Goal: Information Seeking & Learning: Learn about a topic

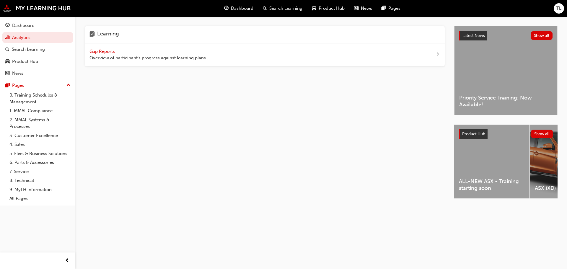
click at [198, 81] on div "Learning Gap Reports Overview of participant's progress against learning plans." at bounding box center [269, 117] width 369 height 183
click at [111, 50] on span "Gap Reports" at bounding box center [102, 51] width 27 height 5
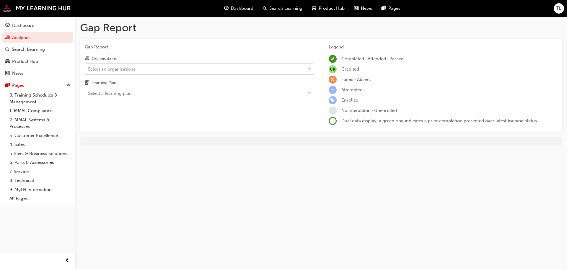
click at [176, 69] on div "Select an organisations" at bounding box center [195, 69] width 220 height 10
click at [89, 69] on input "Organisations Select an organisations" at bounding box center [88, 68] width 1 height 5
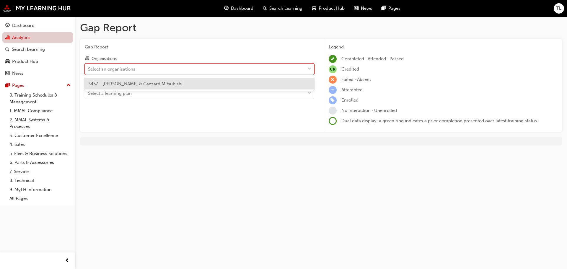
click at [43, 38] on link "Analytics" at bounding box center [37, 37] width 71 height 11
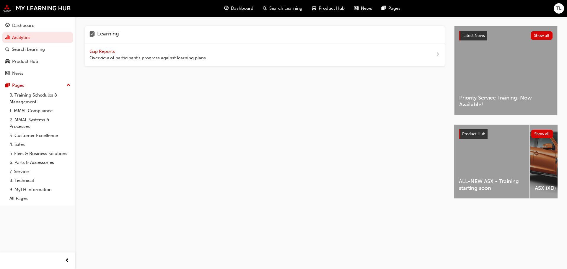
click at [111, 50] on span "Gap Reports" at bounding box center [102, 51] width 27 height 5
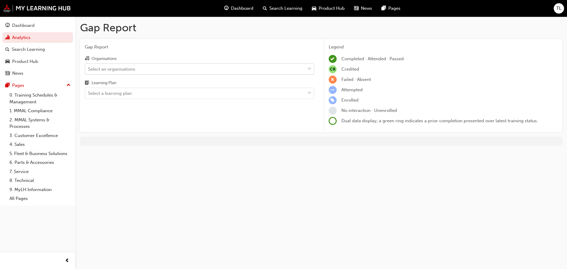
click at [126, 68] on div "Select an organisations" at bounding box center [111, 69] width 47 height 7
click at [89, 68] on input "Organisations Select an organisations" at bounding box center [88, 68] width 1 height 5
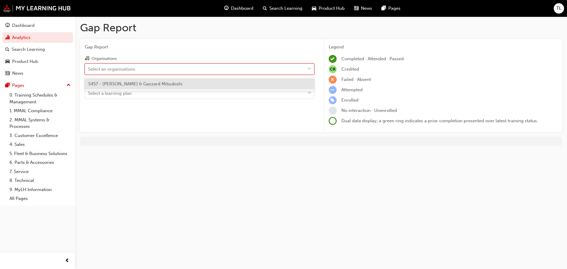
click at [138, 87] on div "S457 - [PERSON_NAME] & Gazzard Mitsubishi" at bounding box center [199, 84] width 229 height 12
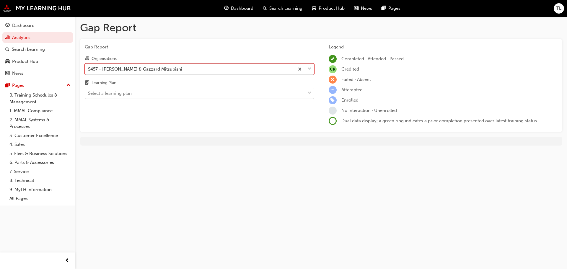
click at [134, 89] on div "Select a learning plan" at bounding box center [195, 93] width 220 height 10
click at [89, 91] on input "Learning Plan Select a learning plan" at bounding box center [88, 93] width 1 height 5
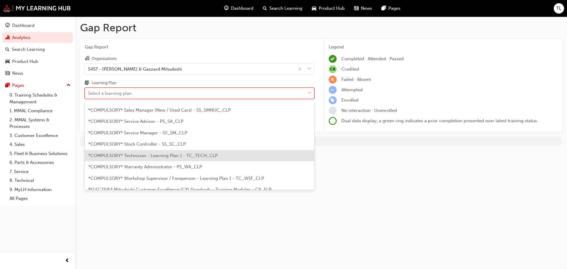
scroll to position [177, 0]
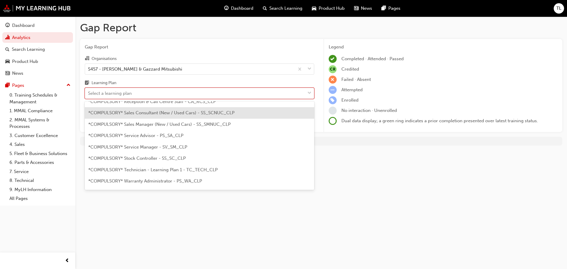
click at [158, 115] on span "*COMPULSORY* Sales Consultant (New / Used Cars) - SS_SCNUC_CLP" at bounding box center [161, 112] width 146 height 5
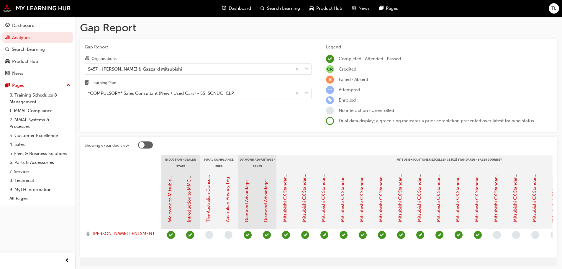
click at [493, 200] on div "Mitsubishi CX Standards - Sales Journey 11: Price Negotiation & 12: Finance" at bounding box center [496, 197] width 7 height 49
click at [495, 201] on link "Mitsubishi CX Standards - Sales Journey 11: Price Negotiation & 12: Finance" at bounding box center [495, 145] width 5 height 154
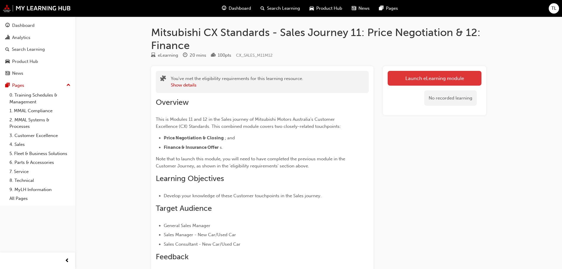
click at [409, 77] on link "Launch eLearning module" at bounding box center [435, 78] width 94 height 15
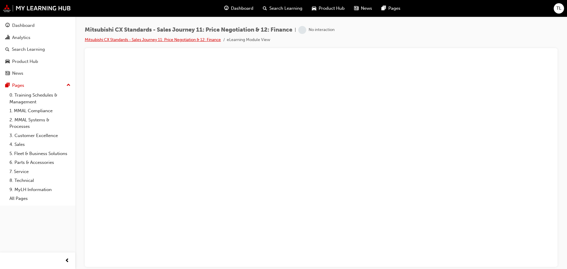
click at [166, 40] on link "Mitsubishi CX Standards - Sales Journey 11: Price Negotiation & 12: Finance" at bounding box center [153, 39] width 136 height 5
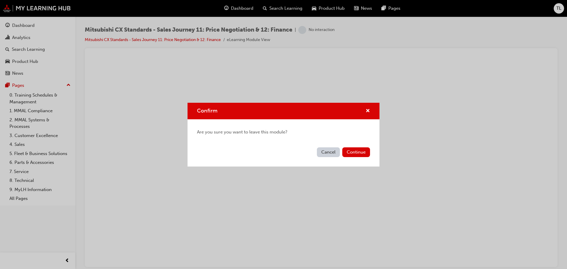
click at [327, 151] on button "Cancel" at bounding box center [328, 152] width 23 height 10
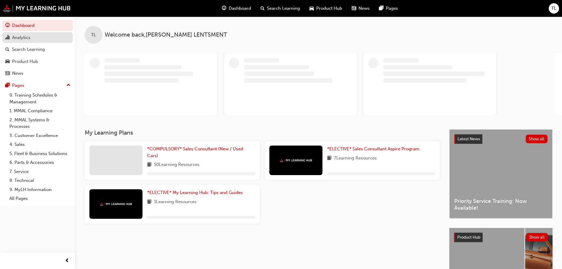
click at [30, 37] on div "Analytics" at bounding box center [21, 37] width 18 height 7
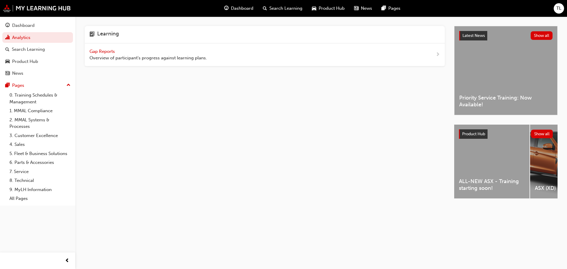
click at [115, 54] on span "Gap Reports" at bounding box center [102, 51] width 27 height 5
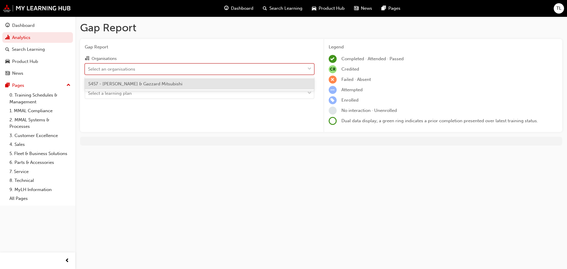
click at [169, 64] on div "Select an organisations" at bounding box center [195, 69] width 220 height 10
click at [89, 66] on input "Organisations option S457 - [PERSON_NAME] & Gazzard Mitsubishi focused, 1 of 1.…" at bounding box center [88, 68] width 1 height 5
click at [174, 83] on div "S457 - [PERSON_NAME] & Gazzard Mitsubishi" at bounding box center [199, 84] width 229 height 12
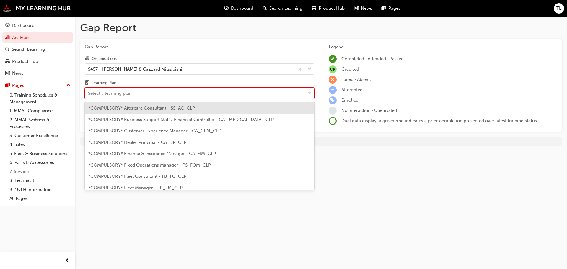
click at [161, 91] on div "Select a learning plan" at bounding box center [195, 93] width 220 height 10
click at [89, 91] on input "Learning Plan option *COMPULSORY* Aftercare Consultant - SS_AC_CLP focused, 1 o…" at bounding box center [88, 93] width 1 height 5
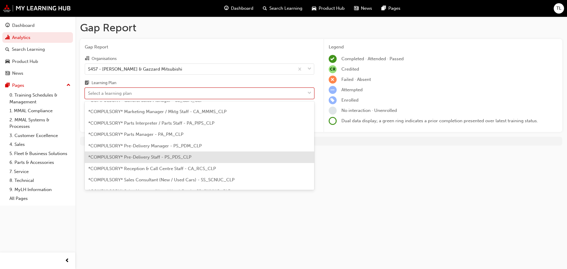
scroll to position [118, 0]
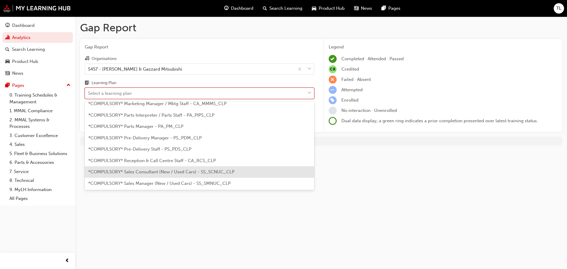
click at [172, 174] on span "*COMPULSORY* Sales Consultant (New / Used Cars) - SS_SCNUC_CLP" at bounding box center [161, 171] width 146 height 5
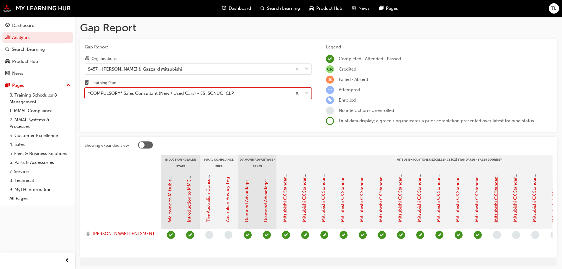
click at [494, 205] on link "Mitsubishi CX Standards - Sales Journey 11: Price Negotiation & 12: Finance" at bounding box center [495, 145] width 5 height 154
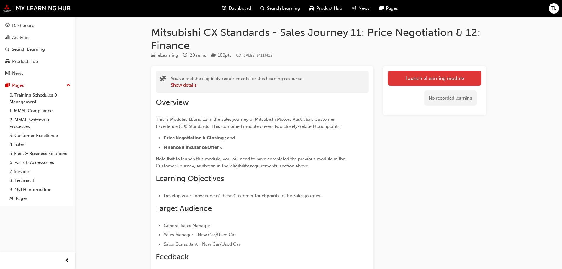
click at [402, 78] on link "Launch eLearning module" at bounding box center [435, 78] width 94 height 15
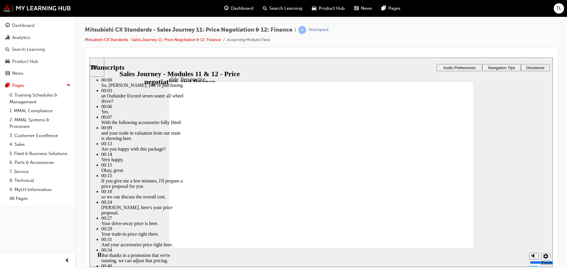
type input "64"
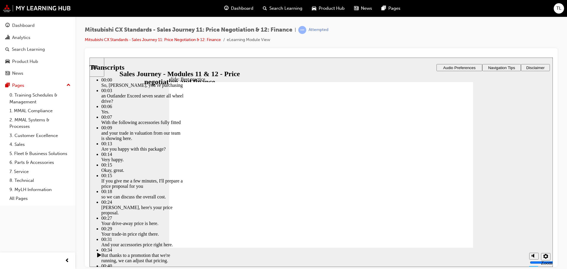
drag, startPoint x: 190, startPoint y: 235, endPoint x: 447, endPoint y: 230, distance: 257.6
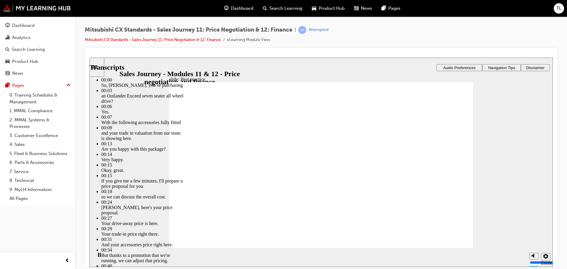
type input "221"
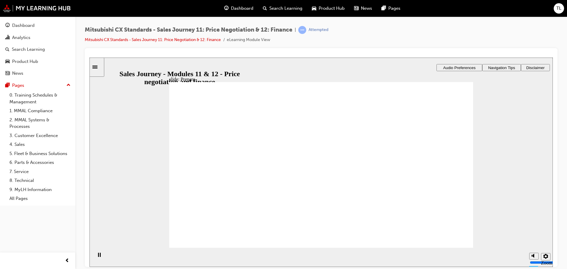
checkbox input "true"
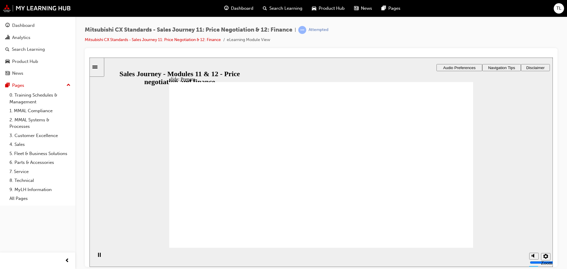
drag, startPoint x: 248, startPoint y: 168, endPoint x: 450, endPoint y: 134, distance: 204.3
drag, startPoint x: 243, startPoint y: 172, endPoint x: 328, endPoint y: 130, distance: 94.5
drag, startPoint x: 219, startPoint y: 178, endPoint x: 322, endPoint y: 153, distance: 106.0
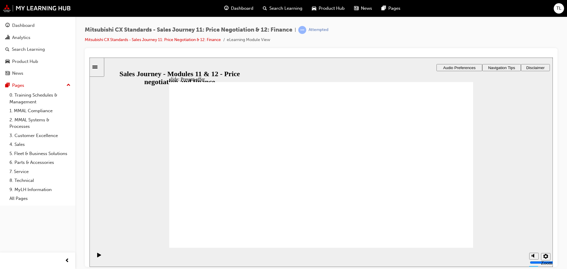
drag, startPoint x: 228, startPoint y: 181, endPoint x: 325, endPoint y: 169, distance: 97.8
drag, startPoint x: 241, startPoint y: 179, endPoint x: 339, endPoint y: 187, distance: 98.3
drag, startPoint x: 226, startPoint y: 180, endPoint x: 337, endPoint y: 210, distance: 114.4
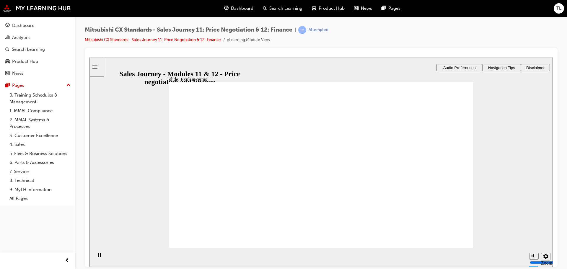
checkbox input "true"
drag, startPoint x: 252, startPoint y: 173, endPoint x: 201, endPoint y: 197, distance: 56.1
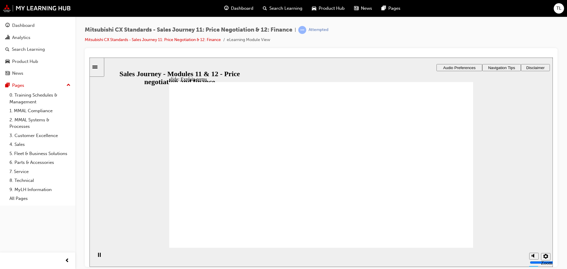
checkbox input "true"
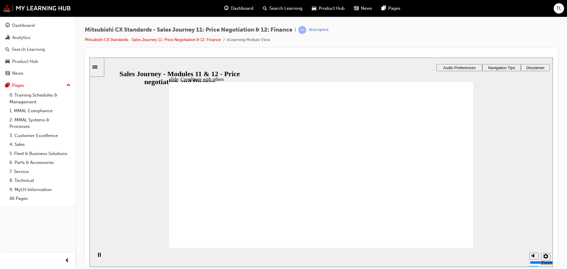
checkbox input "true"
drag, startPoint x: 322, startPoint y: 190, endPoint x: 428, endPoint y: 209, distance: 108.6
drag, startPoint x: 343, startPoint y: 175, endPoint x: 446, endPoint y: 194, distance: 104.7
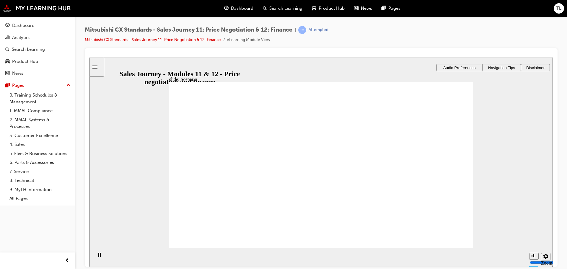
drag, startPoint x: 341, startPoint y: 163, endPoint x: 420, endPoint y: 150, distance: 80.2
drag, startPoint x: 340, startPoint y: 138, endPoint x: 439, endPoint y: 173, distance: 105.2
drag, startPoint x: 416, startPoint y: 166, endPoint x: 416, endPoint y: 157, distance: 9.7
drag, startPoint x: 422, startPoint y: 202, endPoint x: 419, endPoint y: 196, distance: 6.9
drag, startPoint x: 364, startPoint y: 220, endPoint x: 424, endPoint y: 131, distance: 107.0
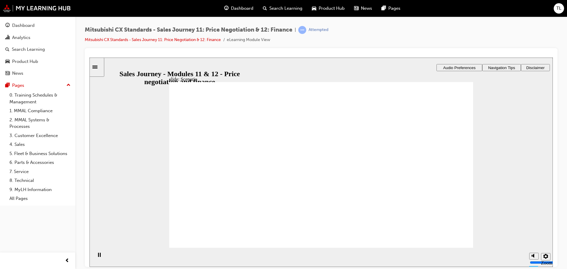
drag, startPoint x: 320, startPoint y: 119, endPoint x: 434, endPoint y: 212, distance: 147.8
drag, startPoint x: 226, startPoint y: 176, endPoint x: 413, endPoint y: 130, distance: 192.1
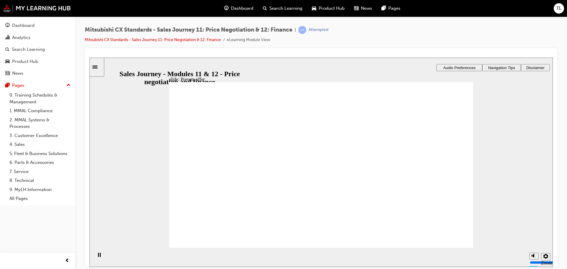
drag, startPoint x: 224, startPoint y: 180, endPoint x: 321, endPoint y: 138, distance: 106.0
drag, startPoint x: 233, startPoint y: 176, endPoint x: 315, endPoint y: 154, distance: 84.8
drag, startPoint x: 226, startPoint y: 178, endPoint x: 323, endPoint y: 168, distance: 97.5
drag, startPoint x: 231, startPoint y: 181, endPoint x: 429, endPoint y: 150, distance: 200.7
drag, startPoint x: 205, startPoint y: 183, endPoint x: 314, endPoint y: 195, distance: 109.8
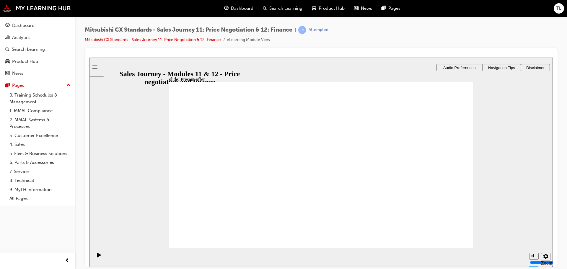
checkbox input "true"
drag, startPoint x: 287, startPoint y: 151, endPoint x: 296, endPoint y: 169, distance: 20.5
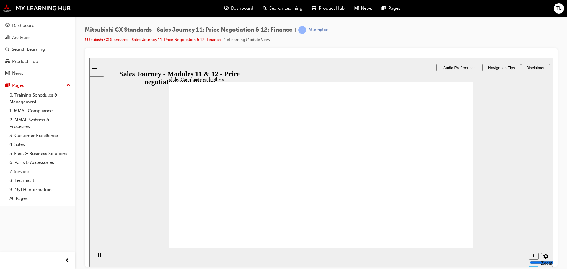
checkbox input "true"
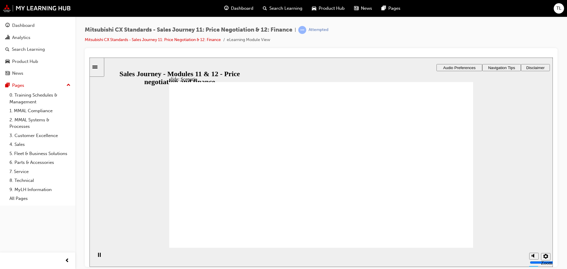
drag, startPoint x: 294, startPoint y: 219, endPoint x: 401, endPoint y: 126, distance: 141.4
drag, startPoint x: 344, startPoint y: 163, endPoint x: 434, endPoint y: 134, distance: 94.4
drag, startPoint x: 335, startPoint y: 176, endPoint x: 435, endPoint y: 157, distance: 102.2
drag, startPoint x: 340, startPoint y: 127, endPoint x: 419, endPoint y: 170, distance: 90.2
drag, startPoint x: 313, startPoint y: 142, endPoint x: 415, endPoint y: 222, distance: 129.4
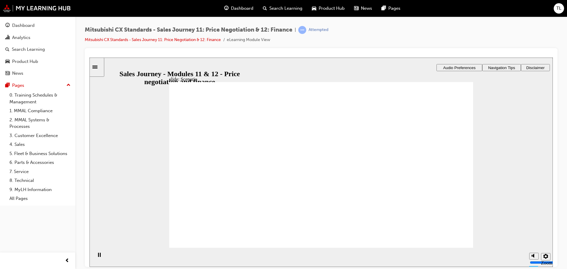
drag, startPoint x: 231, startPoint y: 179, endPoint x: 325, endPoint y: 154, distance: 97.9
drag, startPoint x: 220, startPoint y: 183, endPoint x: 309, endPoint y: 182, distance: 89.1
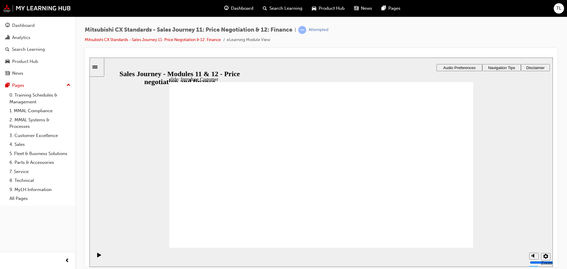
drag, startPoint x: 232, startPoint y: 183, endPoint x: 325, endPoint y: 212, distance: 97.7
checkbox input "true"
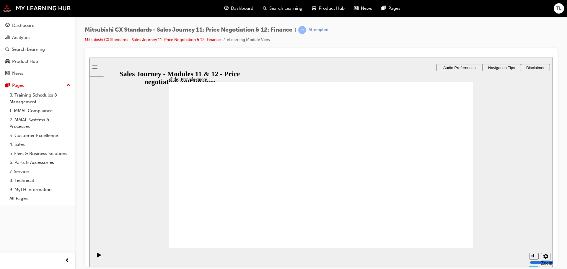
checkbox input "true"
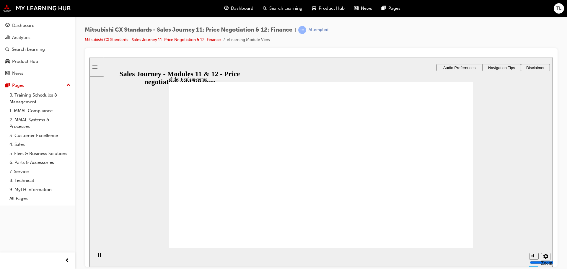
checkbox input "true"
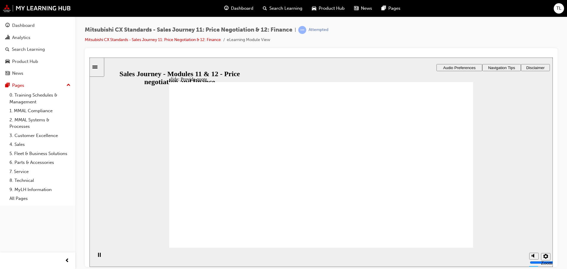
checkbox input "true"
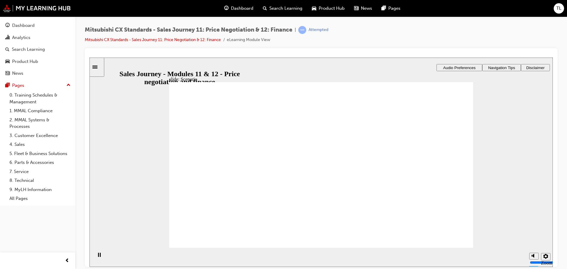
checkbox input "true"
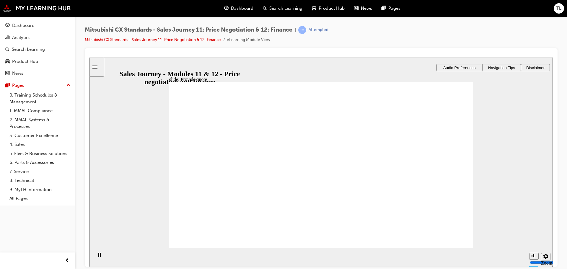
checkbox input "true"
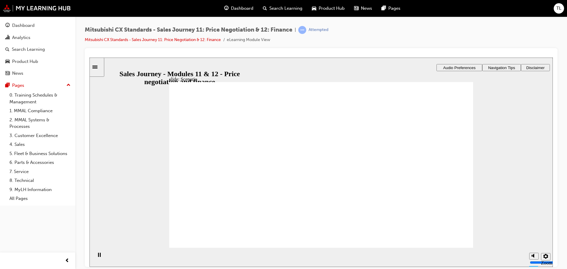
checkbox input "true"
drag, startPoint x: 451, startPoint y: 230, endPoint x: 451, endPoint y: 234, distance: 3.3
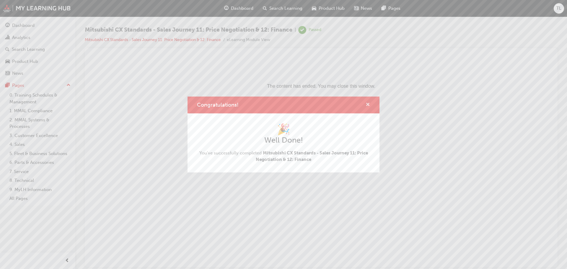
click at [366, 104] on span "cross-icon" at bounding box center [367, 104] width 4 height 5
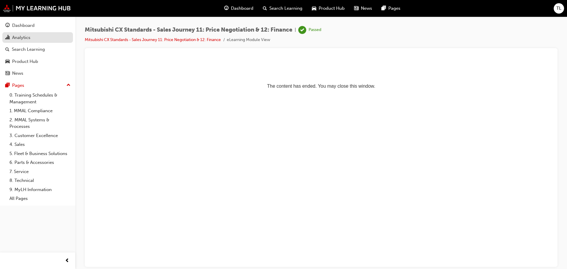
click at [16, 41] on div "Analytics" at bounding box center [37, 37] width 65 height 7
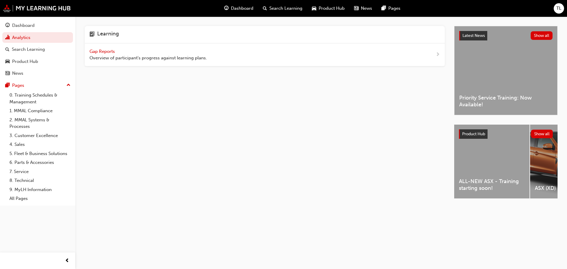
click at [111, 54] on div "Gap Reports Overview of participant's progress against learning plans." at bounding box center [147, 54] width 117 height 13
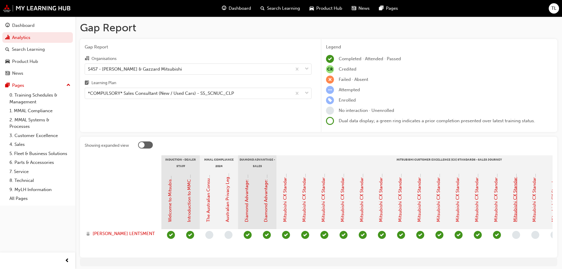
click at [514, 210] on link "Mitsubishi CX Standards - Sales Journey 13: Pre Delivery Communication" at bounding box center [515, 147] width 5 height 150
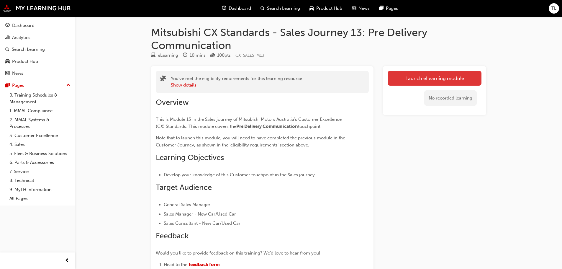
click at [413, 83] on link "Launch eLearning module" at bounding box center [435, 78] width 94 height 15
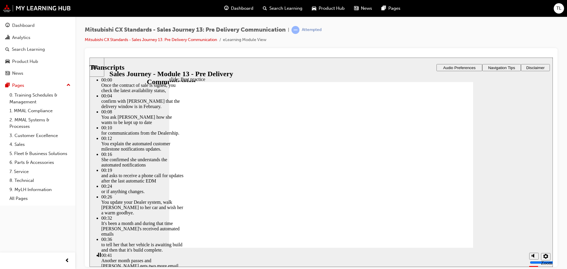
type input "23"
type input "88"
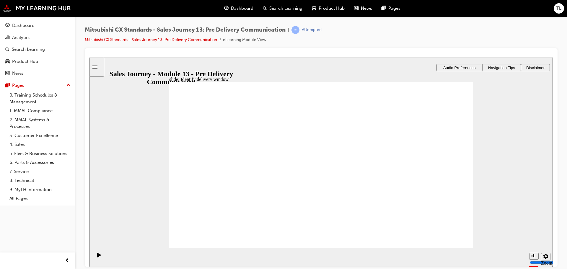
checkbox input "true"
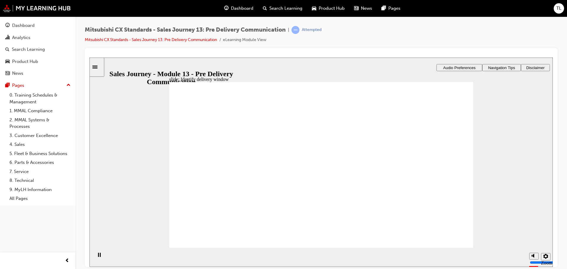
drag, startPoint x: 231, startPoint y: 184, endPoint x: 332, endPoint y: 153, distance: 105.0
drag, startPoint x: 245, startPoint y: 181, endPoint x: 335, endPoint y: 175, distance: 91.1
drag, startPoint x: 239, startPoint y: 181, endPoint x: 348, endPoint y: 195, distance: 109.8
drag, startPoint x: 243, startPoint y: 180, endPoint x: 335, endPoint y: 217, distance: 100.1
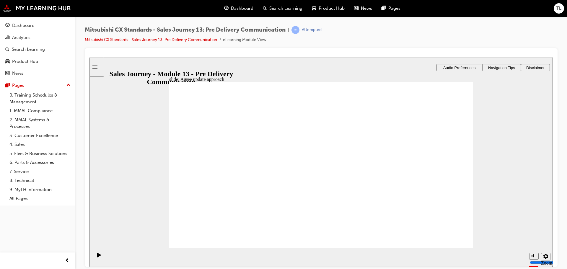
checkbox input "true"
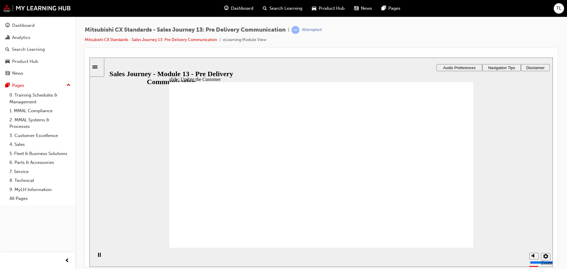
checkbox input "true"
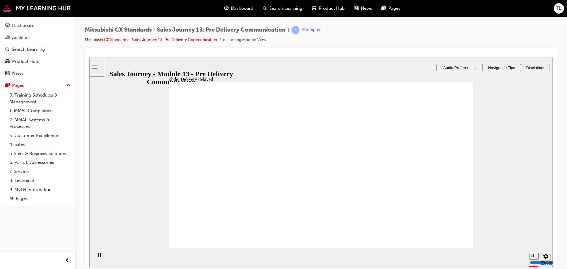
drag, startPoint x: 297, startPoint y: 150, endPoint x: 399, endPoint y: 130, distance: 103.9
drag, startPoint x: 333, startPoint y: 130, endPoint x: 426, endPoint y: 153, distance: 96.3
drag, startPoint x: 337, startPoint y: 169, endPoint x: 438, endPoint y: 149, distance: 103.5
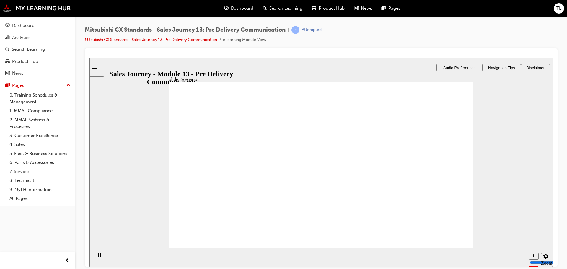
drag, startPoint x: 343, startPoint y: 130, endPoint x: 434, endPoint y: 171, distance: 99.5
drag, startPoint x: 348, startPoint y: 206, endPoint x: 428, endPoint y: 188, distance: 81.7
drag, startPoint x: 332, startPoint y: 191, endPoint x: 428, endPoint y: 210, distance: 97.9
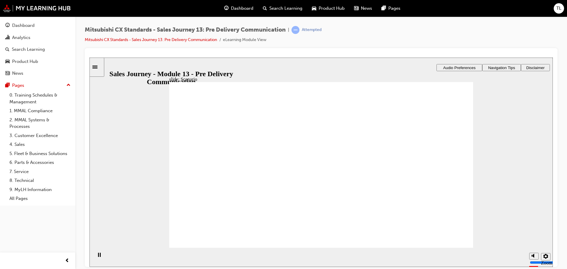
checkbox input "true"
checkbox input "false"
checkbox input "true"
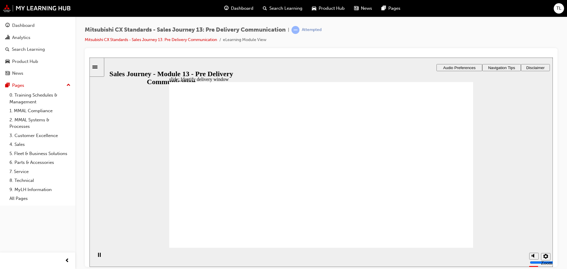
drag, startPoint x: 223, startPoint y: 163, endPoint x: 212, endPoint y: 161, distance: 10.9
checkbox input "true"
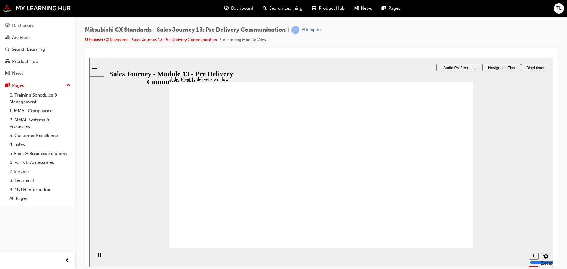
checkbox input "true"
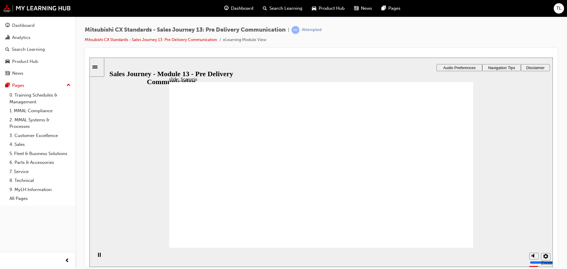
drag, startPoint x: 314, startPoint y: 159, endPoint x: 411, endPoint y: 118, distance: 105.3
drag, startPoint x: 315, startPoint y: 145, endPoint x: 414, endPoint y: 143, distance: 98.3
drag, startPoint x: 325, startPoint y: 205, endPoint x: 432, endPoint y: 164, distance: 114.7
drag, startPoint x: 344, startPoint y: 188, endPoint x: 439, endPoint y: 211, distance: 97.5
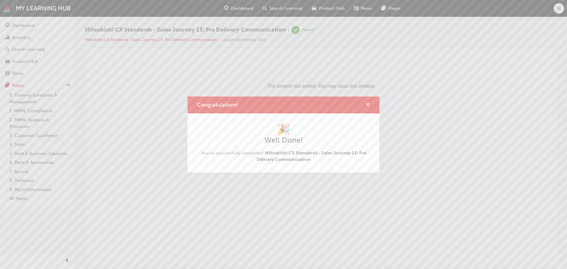
click at [367, 103] on span "cross-icon" at bounding box center [367, 104] width 4 height 5
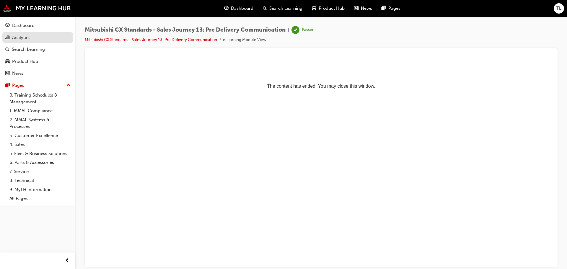
click at [30, 35] on div "Analytics" at bounding box center [21, 37] width 18 height 7
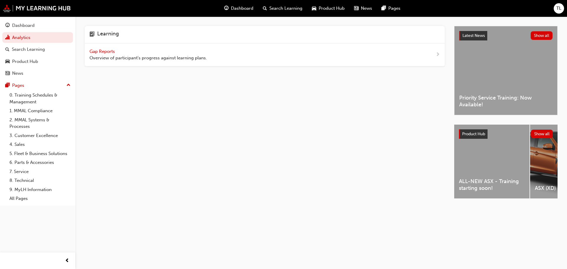
click at [98, 54] on div "Gap Reports Overview of participant's progress against learning plans." at bounding box center [147, 54] width 117 height 13
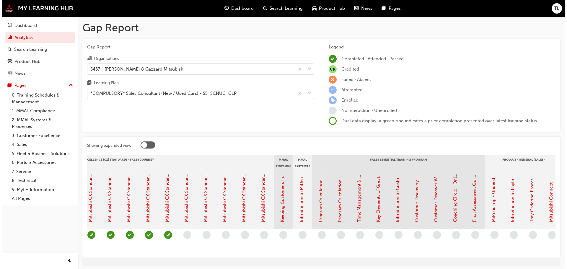
scroll to position [0, 348]
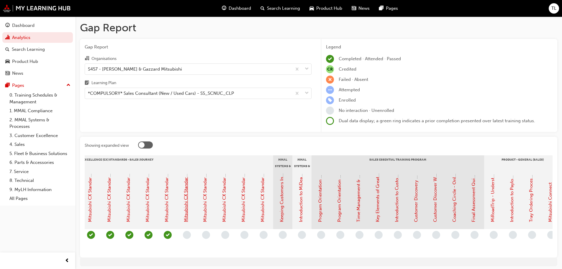
click at [186, 196] on link "Mitsubishi CX Standards - Sales Journey 14: Vehicle Preparation" at bounding box center [185, 156] width 5 height 130
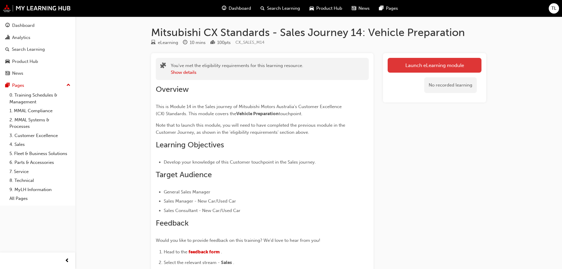
click at [405, 69] on link "Launch eLearning module" at bounding box center [435, 65] width 94 height 15
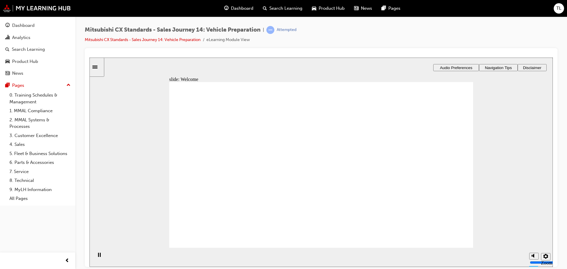
click at [453, 248] on section "Playback Speed 2 1.75 1.5 1.25 Normal" at bounding box center [320, 256] width 463 height 19
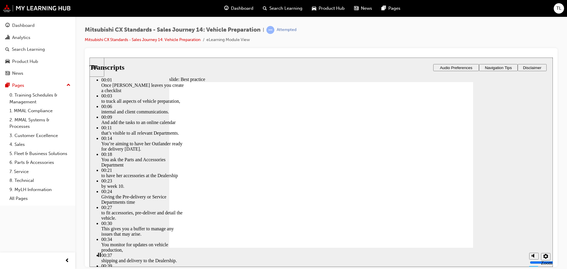
type input "105"
